Goal: Task Accomplishment & Management: Manage account settings

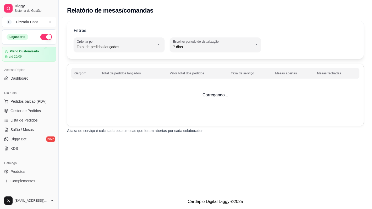
select select "TOTAL_OF_ORDERS"
select select "7"
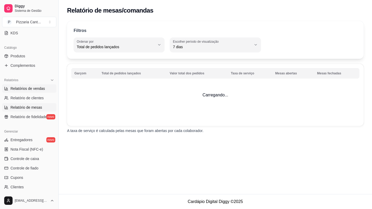
click at [25, 89] on span "Relatórios de vendas" at bounding box center [27, 88] width 35 height 5
select select "ALL"
select select "0"
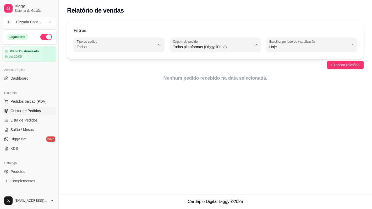
click at [28, 110] on span "Gestor de Pedidos" at bounding box center [25, 110] width 30 height 5
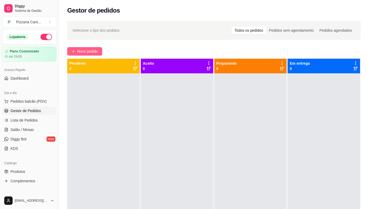
click at [82, 51] on span "Novo pedido" at bounding box center [87, 52] width 21 height 6
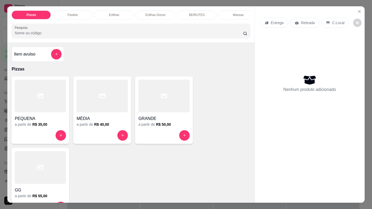
click at [116, 10] on div "Esfihas" at bounding box center [113, 14] width 39 height 9
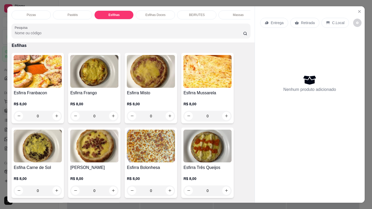
scroll to position [13, 0]
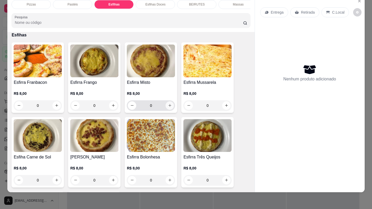
click at [168, 106] on icon "increase-product-quantity" at bounding box center [170, 106] width 4 height 4
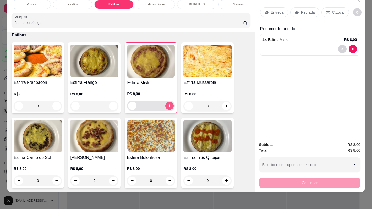
type input "1"
click at [55, 180] on icon "increase-product-quantity" at bounding box center [57, 181] width 4 height 4
type input "1"
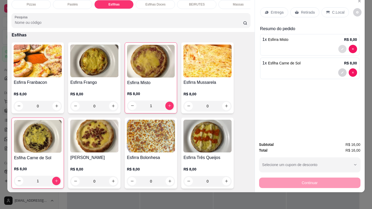
click at [339, 45] on button "decrease-product-quantity" at bounding box center [343, 49] width 8 height 8
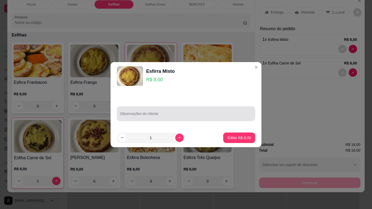
click at [145, 118] on input "Observações do cliente" at bounding box center [186, 115] width 132 height 5
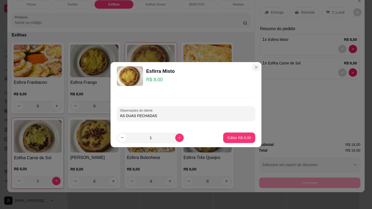
type input "AS DUAS FECHADAS"
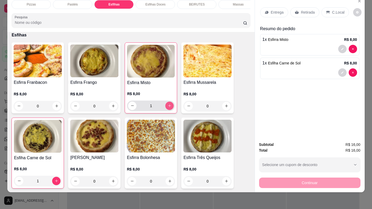
click at [168, 105] on icon "increase-product-quantity" at bounding box center [170, 106] width 4 height 4
type input "2"
click at [342, 71] on icon "decrease-product-quantity" at bounding box center [342, 72] width 3 height 3
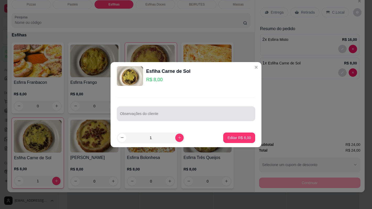
click at [173, 115] on input "Observações do cliente" at bounding box center [186, 115] width 132 height 5
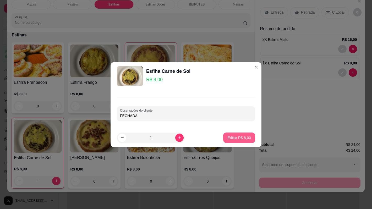
type input "FECHADA"
click at [236, 139] on p "Editar R$ 8,00" at bounding box center [239, 137] width 23 height 5
type input "0"
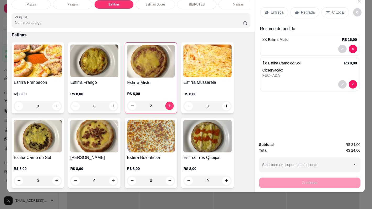
click at [284, 45] on div at bounding box center [310, 49] width 95 height 8
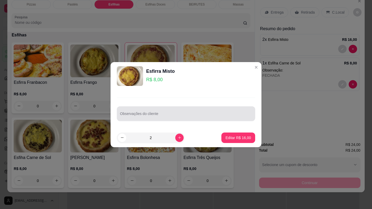
click at [141, 119] on div at bounding box center [186, 114] width 132 height 10
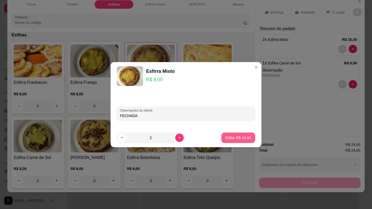
type input "FECHADA"
click at [248, 140] on button "Editar R$ 16,00" at bounding box center [238, 138] width 33 height 10
type input "0"
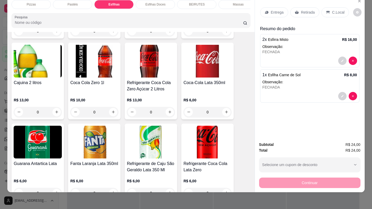
scroll to position [1484, 0]
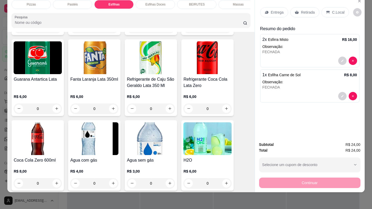
click at [292, 178] on div "Continuar" at bounding box center [310, 183] width 102 height 12
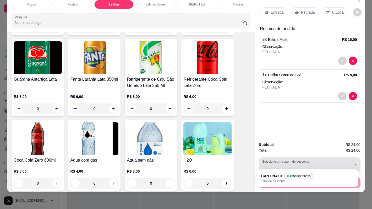
click at [351, 162] on button "Selecione um cupom de desconto" at bounding box center [310, 165] width 102 height 15
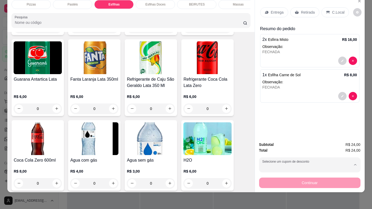
click at [320, 178] on div "CANTINA10 465 disponíveis 10% de desconto" at bounding box center [305, 178] width 84 height 10
type input "688438f1ec6df39a0d03837a"
select select "688438f1ec6df39a0d03837a"
click at [316, 179] on div "Continuar" at bounding box center [310, 183] width 102 height 12
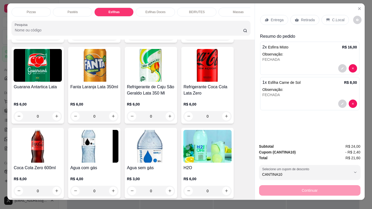
scroll to position [0, 0]
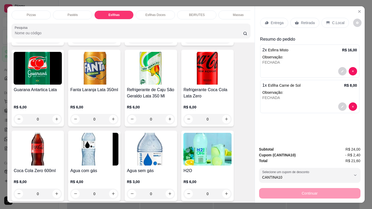
click at [301, 22] on p "Retirada" at bounding box center [308, 22] width 14 height 5
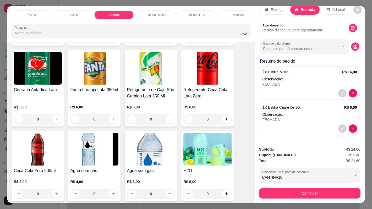
scroll to position [13, 0]
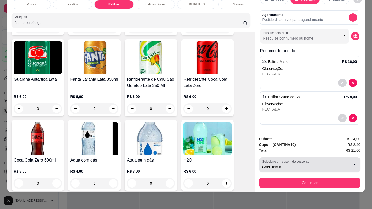
click at [354, 163] on icon "button" at bounding box center [356, 165] width 4 height 4
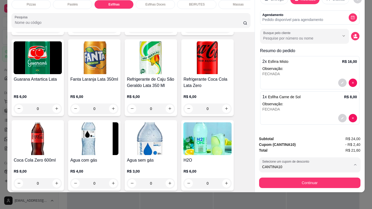
click at [313, 176] on div "CANTINA10 465 disponíveis 10% de desconto" at bounding box center [305, 178] width 84 height 10
select select
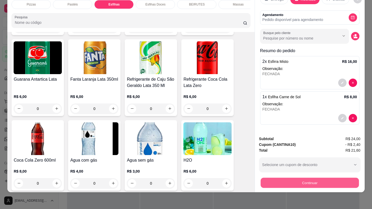
click at [313, 180] on button "Continuar" at bounding box center [310, 183] width 98 height 10
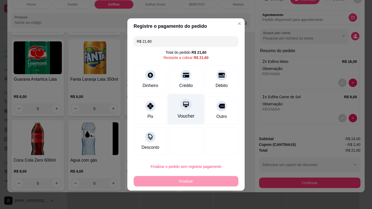
click at [185, 110] on div at bounding box center [186, 105] width 12 height 12
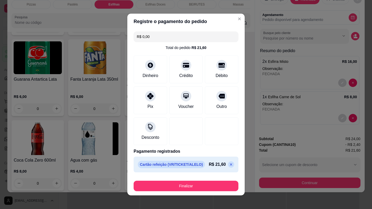
click at [229, 165] on icon at bounding box center [231, 165] width 4 height 4
type input "R$ 21,60"
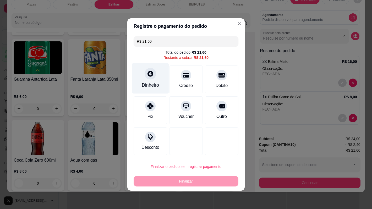
click at [147, 83] on div "Dinheiro" at bounding box center [150, 85] width 17 height 7
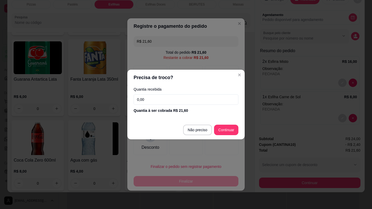
drag, startPoint x: 162, startPoint y: 98, endPoint x: 130, endPoint y: 97, distance: 32.0
click at [130, 97] on div "Quantia recebida 0,00 Quantia à ser cobrada R$ 21,60" at bounding box center [186, 101] width 118 height 30
type input "21,60"
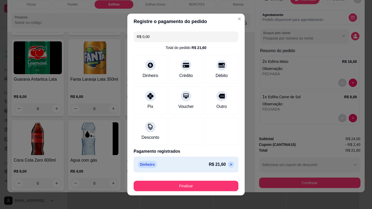
click at [229, 164] on icon at bounding box center [231, 165] width 4 height 4
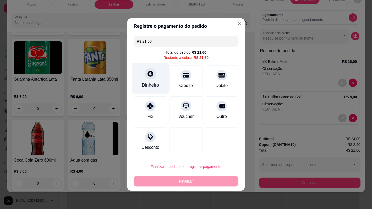
click at [156, 76] on div "Dinheiro" at bounding box center [150, 78] width 37 height 31
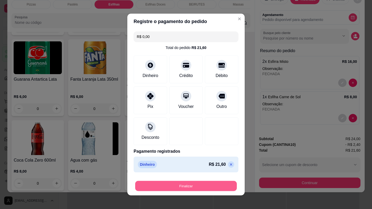
click at [189, 187] on button "Finalizar" at bounding box center [186, 186] width 102 height 10
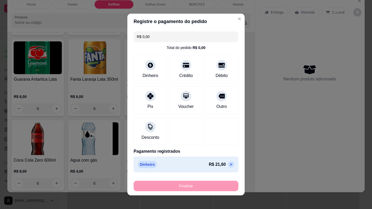
type input "-R$ 21,60"
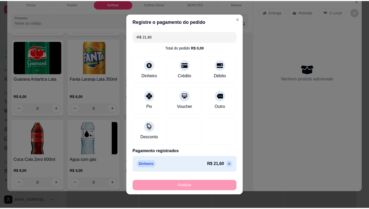
scroll to position [0, 0]
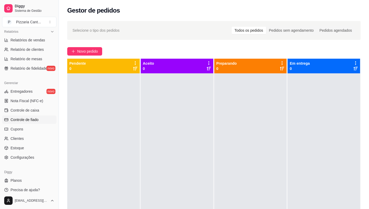
scroll to position [168, 0]
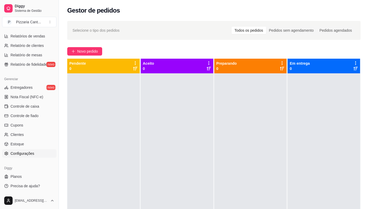
click at [34, 153] on span "Configurações" at bounding box center [22, 153] width 24 height 5
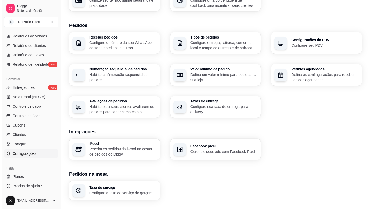
scroll to position [158, 0]
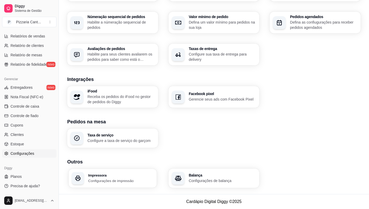
click at [100, 179] on p "Configurações de impressão" at bounding box center [120, 180] width 65 height 5
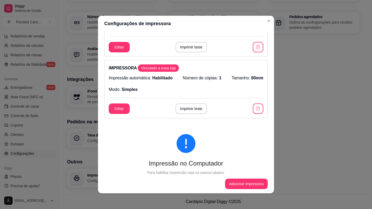
scroll to position [9, 0]
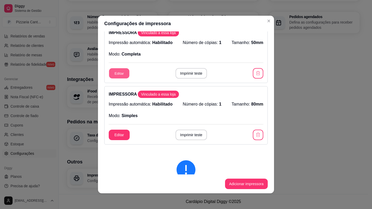
click at [112, 72] on button "Editar" at bounding box center [119, 73] width 20 height 10
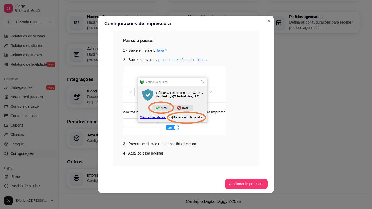
scroll to position [193, 0]
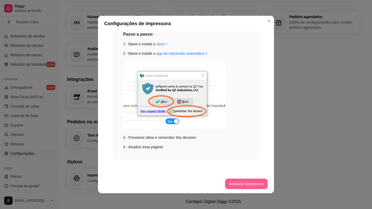
click at [246, 181] on button "Adicionar impressora" at bounding box center [246, 184] width 43 height 10
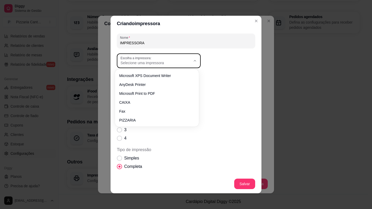
click at [193, 60] on icon "button" at bounding box center [195, 61] width 4 height 4
click at [146, 118] on li "PIZZARIA" at bounding box center [157, 118] width 77 height 8
type input "PIZZARIA"
select select "PIZZARIA"
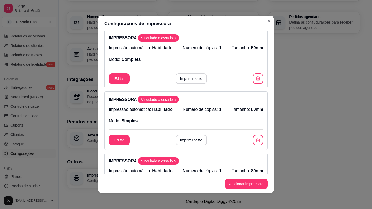
scroll to position [0, 0]
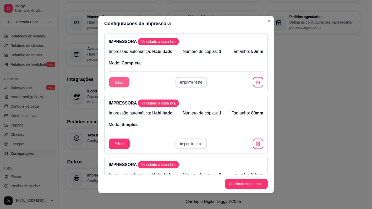
click at [118, 83] on button "Editar" at bounding box center [119, 82] width 20 height 10
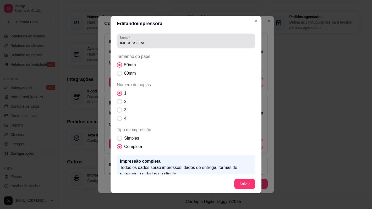
click at [218, 38] on div "IMPRESSORA" at bounding box center [186, 41] width 132 height 10
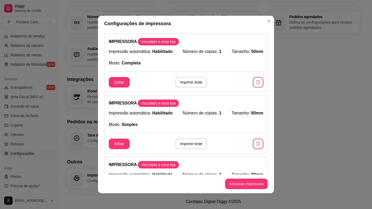
click at [156, 40] on span "Vinculado a essa loja" at bounding box center [158, 41] width 39 height 5
click at [121, 84] on button "Editar" at bounding box center [119, 82] width 20 height 10
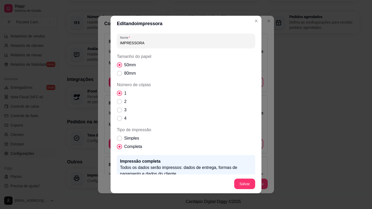
click at [162, 43] on input "IMPRESSORA" at bounding box center [186, 42] width 132 height 5
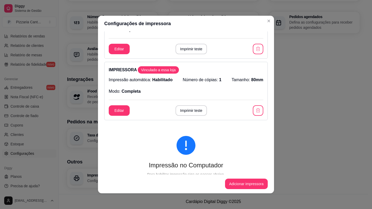
scroll to position [105, 0]
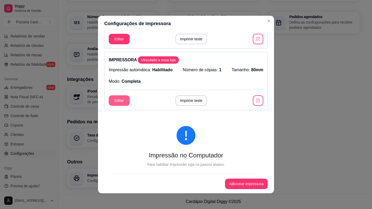
click at [119, 102] on button "Editar" at bounding box center [119, 100] width 21 height 10
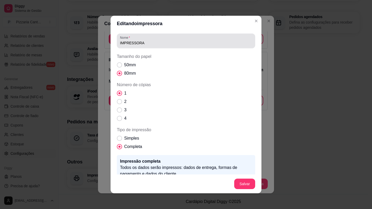
click at [154, 40] on div "IMPRESSORA" at bounding box center [186, 41] width 132 height 10
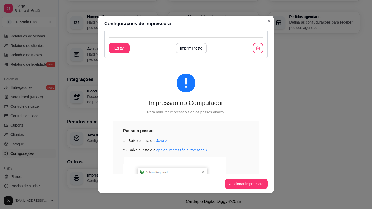
scroll to position [254, 0]
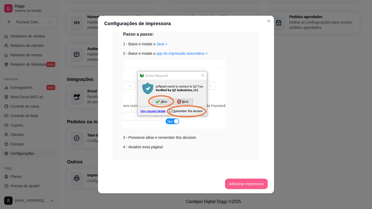
click at [253, 186] on button "Adicionar impressora" at bounding box center [246, 184] width 43 height 10
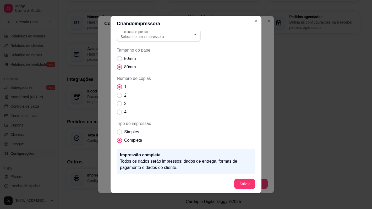
scroll to position [0, 0]
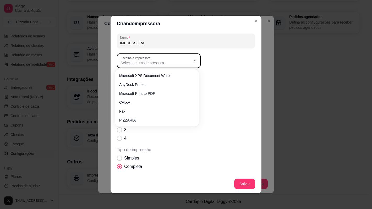
click at [193, 62] on icon "button" at bounding box center [195, 61] width 4 height 4
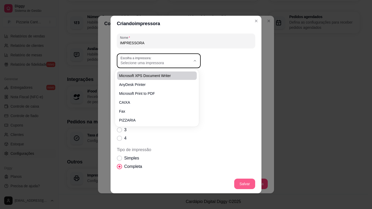
click at [244, 186] on button "Salvar" at bounding box center [244, 184] width 21 height 10
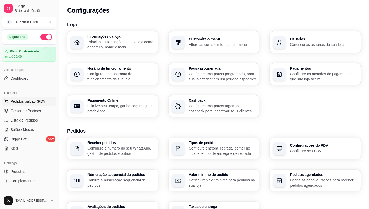
click at [28, 100] on span "Pedidos balcão (PDV)" at bounding box center [28, 101] width 36 height 5
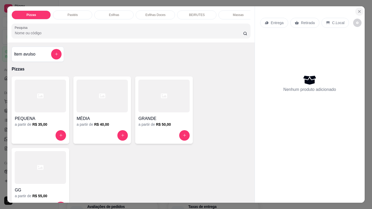
click at [359, 10] on icon "Close" at bounding box center [360, 11] width 4 height 4
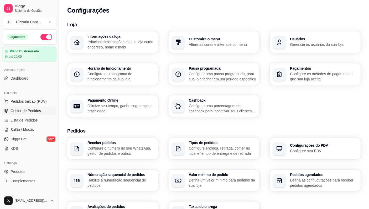
click at [24, 109] on span "Gestor de Pedidos" at bounding box center [25, 110] width 30 height 5
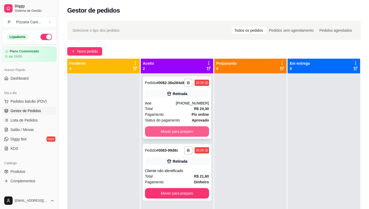
click at [181, 136] on button "Mover para preparo" at bounding box center [177, 131] width 64 height 10
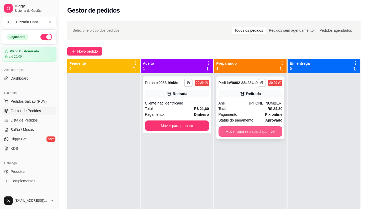
click at [243, 137] on button "Mover para retirada disponível" at bounding box center [250, 131] width 64 height 10
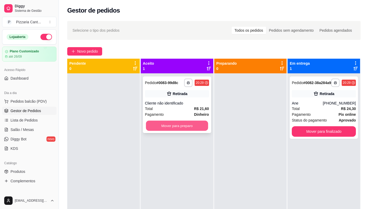
click at [195, 127] on button "Mover para preparo" at bounding box center [177, 126] width 62 height 10
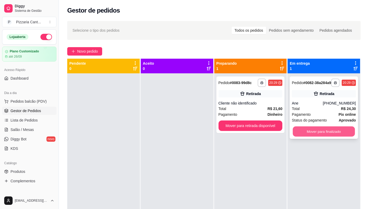
click at [312, 137] on button "Mover para finalizado" at bounding box center [323, 132] width 62 height 10
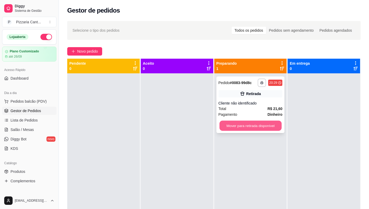
click at [252, 130] on button "Mover para retirada disponível" at bounding box center [250, 126] width 62 height 10
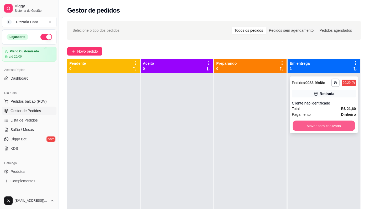
click at [315, 128] on button "Mover para finalizado" at bounding box center [323, 126] width 62 height 10
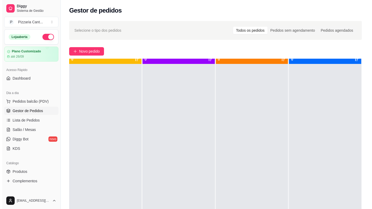
scroll to position [15, 0]
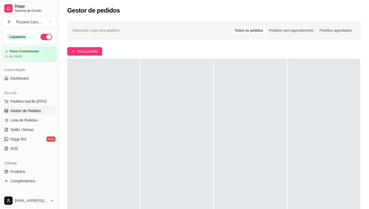
click at [23, 112] on span "Gestor de Pedidos" at bounding box center [25, 110] width 30 height 5
click at [83, 51] on span "Novo pedido" at bounding box center [87, 52] width 21 height 6
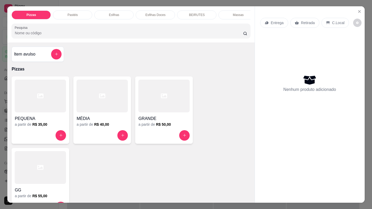
click at [82, 11] on div "Pastéis" at bounding box center [72, 14] width 39 height 9
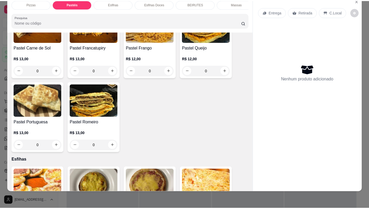
scroll to position [308, 0]
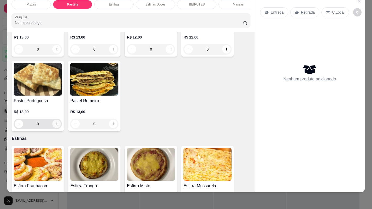
click at [55, 123] on icon "increase-product-quantity" at bounding box center [57, 124] width 4 height 4
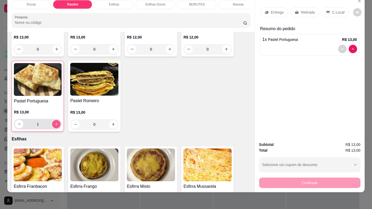
click at [56, 123] on icon "increase-product-quantity" at bounding box center [57, 124] width 4 height 4
type input "2"
click at [337, 10] on p "C.Local" at bounding box center [339, 12] width 12 height 5
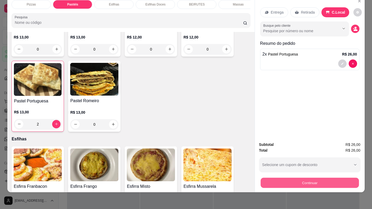
click at [318, 180] on button "Continuar" at bounding box center [310, 183] width 98 height 10
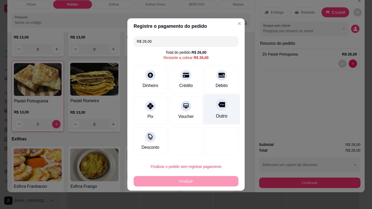
click at [224, 114] on div "Outro" at bounding box center [222, 116] width 12 height 7
type input "R$ 0,00"
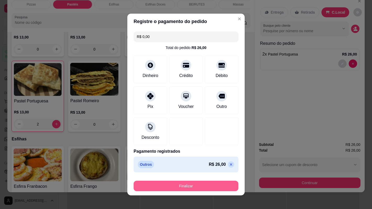
click at [205, 184] on button "Finalizar" at bounding box center [186, 186] width 105 height 10
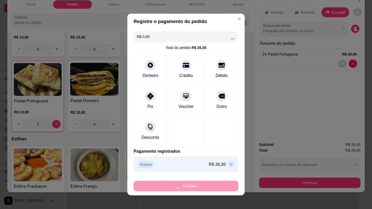
type input "0"
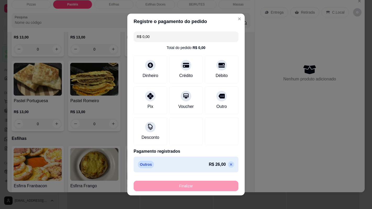
type input "-R$ 26,00"
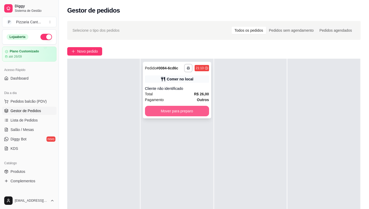
click at [181, 109] on button "Mover para preparo" at bounding box center [177, 111] width 64 height 10
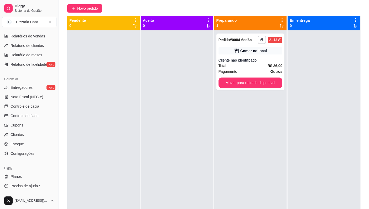
scroll to position [80, 0]
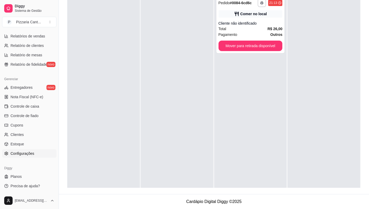
click at [25, 153] on span "Configurações" at bounding box center [22, 153] width 24 height 5
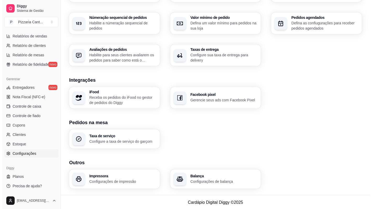
scroll to position [158, 0]
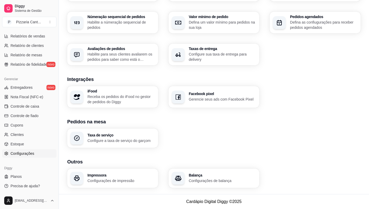
click at [105, 176] on h3 "Impressora" at bounding box center [120, 176] width 67 height 4
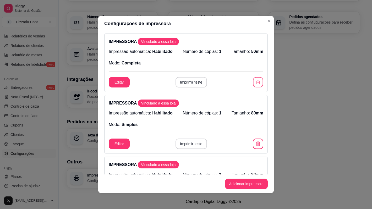
click at [256, 84] on icon "button" at bounding box center [258, 82] width 5 height 5
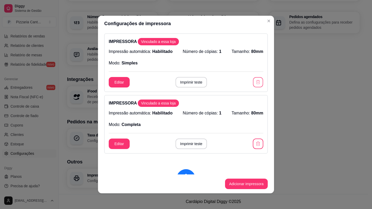
click at [256, 84] on icon "button" at bounding box center [258, 82] width 5 height 5
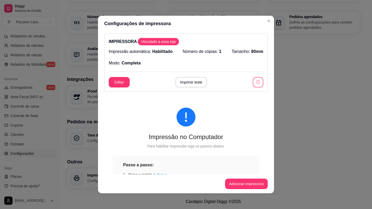
click at [256, 84] on icon "button" at bounding box center [258, 82] width 5 height 5
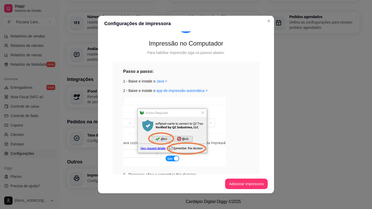
scroll to position [0, 0]
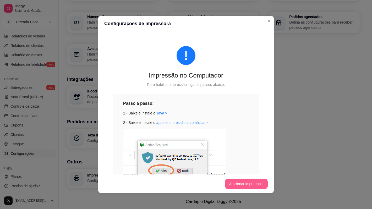
click at [255, 186] on button "Adicionar impressora" at bounding box center [246, 184] width 43 height 10
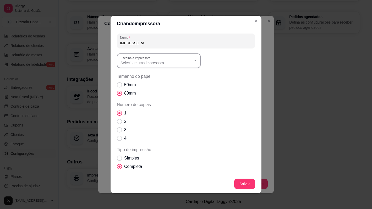
click at [194, 62] on icon "button" at bounding box center [195, 61] width 4 height 4
click at [148, 103] on span "CAIXA" at bounding box center [154, 101] width 67 height 5
type input "CAIXA"
select select "CAIXA"
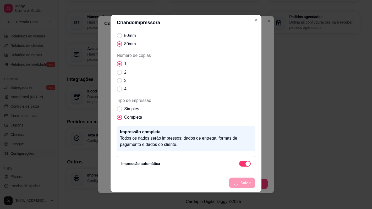
scroll to position [28, 0]
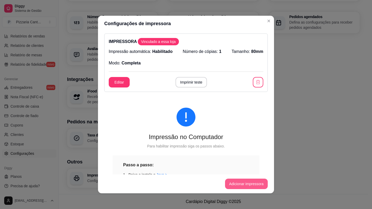
click at [252, 184] on button "Adicionar impressora" at bounding box center [246, 184] width 43 height 10
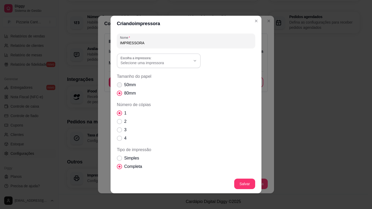
click at [118, 86] on span "Tamanho do papel" at bounding box center [119, 84] width 5 height 5
click at [118, 86] on input "50mm" at bounding box center [118, 87] width 3 height 3
radio input "true"
click at [117, 158] on span "Tipo de impressão" at bounding box center [119, 158] width 5 height 5
click at [117, 159] on input "Simples" at bounding box center [118, 160] width 3 height 3
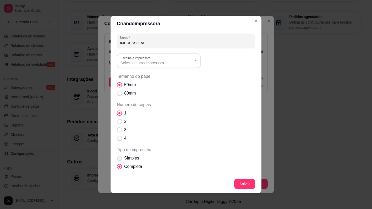
radio input "true"
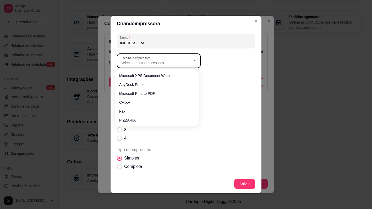
click at [193, 61] on icon "button" at bounding box center [195, 61] width 4 height 4
click at [143, 120] on span "PIZZARIA" at bounding box center [154, 118] width 67 height 5
type input "PIZZARIA"
select select "PIZZARIA"
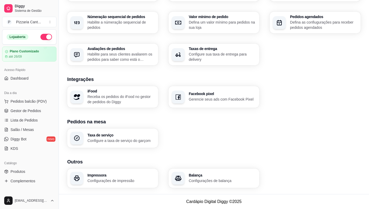
scroll to position [0, 0]
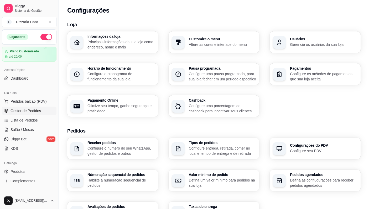
click at [31, 110] on span "Gestor de Pedidos" at bounding box center [25, 110] width 30 height 5
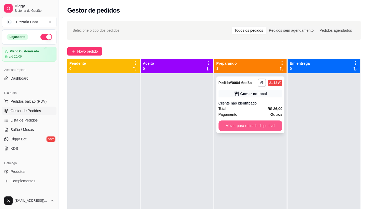
click at [252, 125] on button "Mover para retirada disponível" at bounding box center [250, 126] width 64 height 10
